Goal: Communication & Community: Answer question/provide support

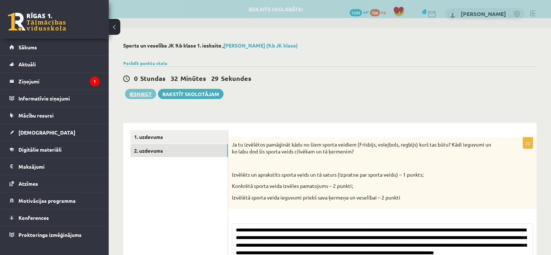
click at [134, 94] on button "Iesniegt" at bounding box center [140, 94] width 31 height 10
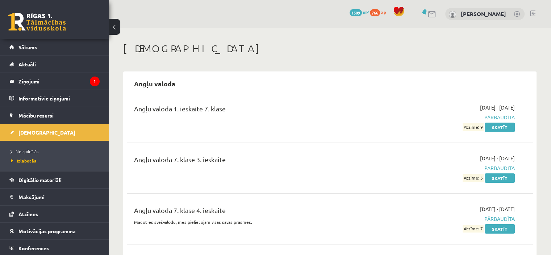
click at [44, 32] on div "0 Dāvanas 1509 mP 766 xp" at bounding box center [54, 19] width 109 height 39
click at [39, 17] on link at bounding box center [37, 22] width 58 height 18
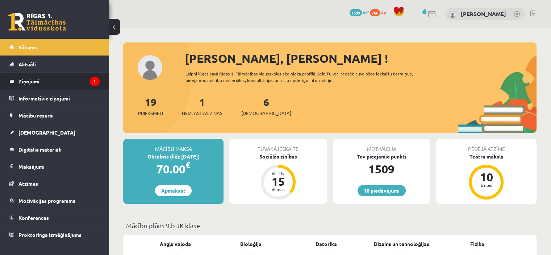
click at [73, 83] on legend "Ziņojumi 1" at bounding box center [58, 81] width 81 height 17
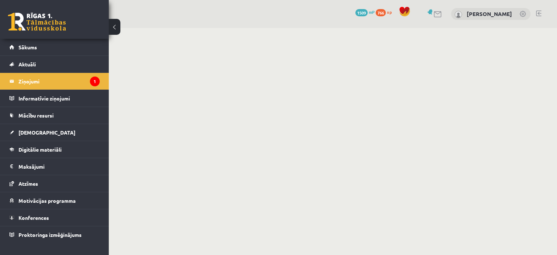
click at [182, 8] on div "10 Dāvanas 1509 mP 766 xp Jānis Tāre" at bounding box center [333, 14] width 448 height 28
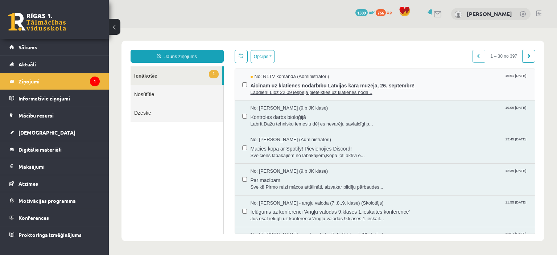
click at [313, 87] on span "Aicinām uz klātienes nodarbību Latvijas kara muzejā, 26. septembrī!" at bounding box center [388, 84] width 277 height 9
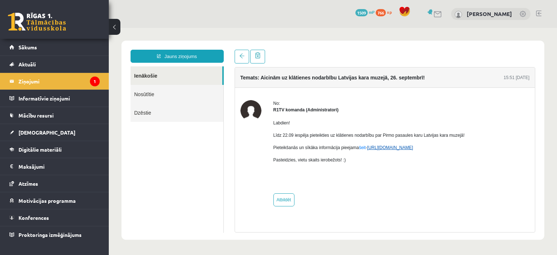
drag, startPoint x: 386, startPoint y: 151, endPoint x: 369, endPoint y: 147, distance: 17.3
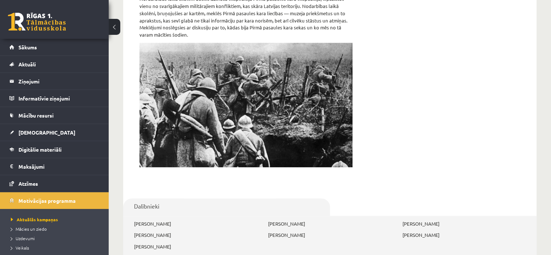
scroll to position [52, 0]
